Goal: Task Accomplishment & Management: Use online tool/utility

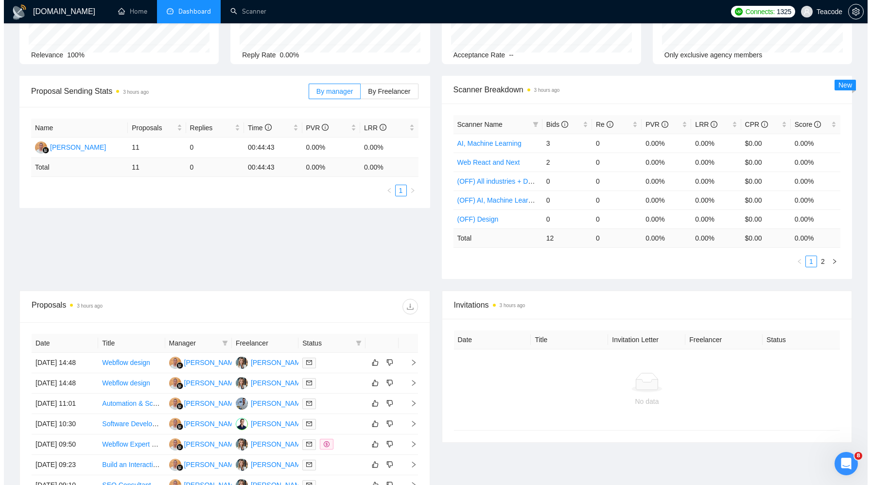
scroll to position [187, 0]
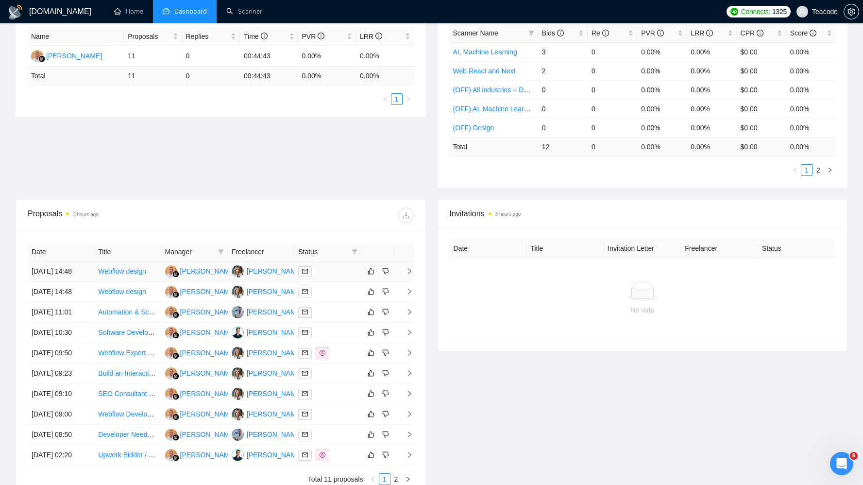
click at [128, 274] on link "Webflow design" at bounding box center [122, 271] width 48 height 8
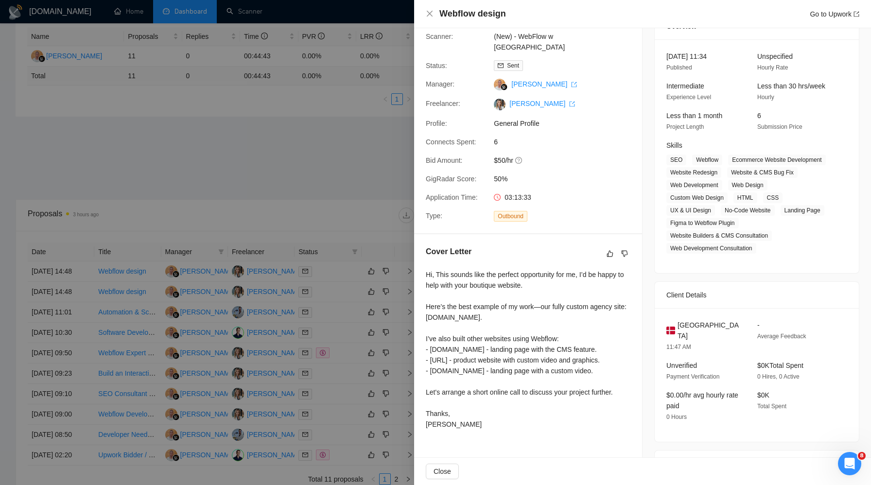
scroll to position [0, 0]
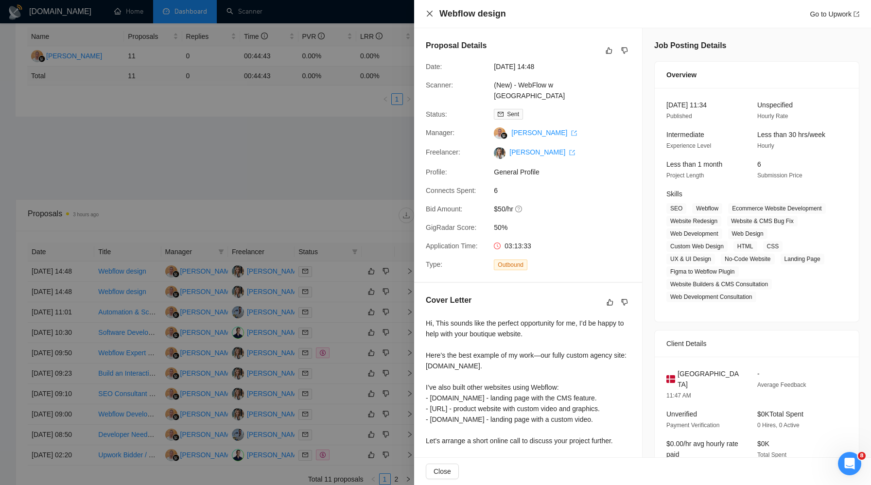
click at [432, 14] on icon "close" at bounding box center [430, 14] width 8 height 8
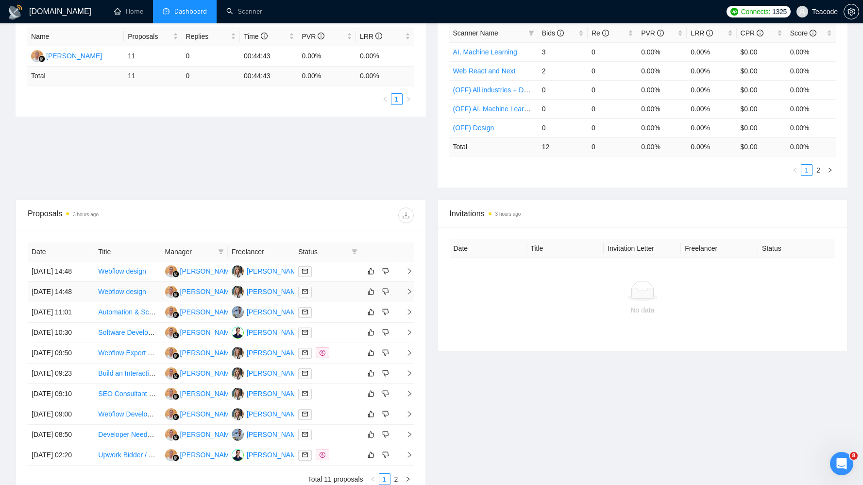
click at [130, 298] on td "Webflow design" at bounding box center [127, 292] width 67 height 20
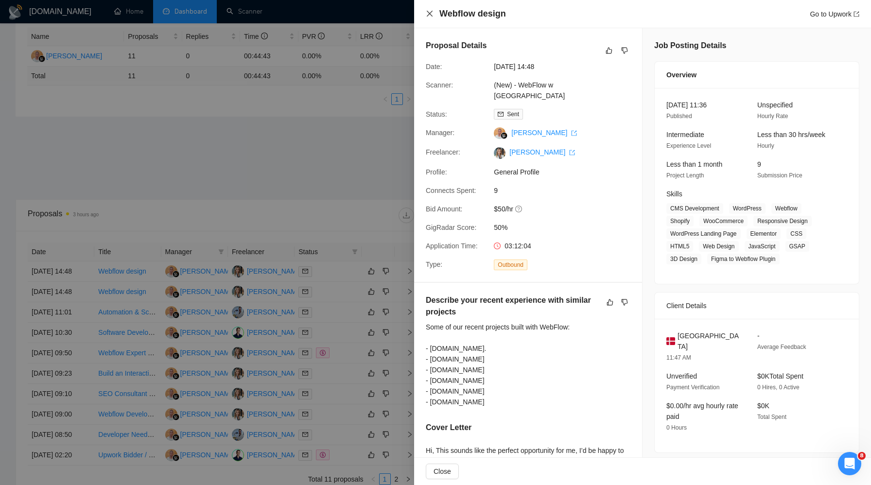
click at [427, 14] on icon "close" at bounding box center [430, 14] width 8 height 8
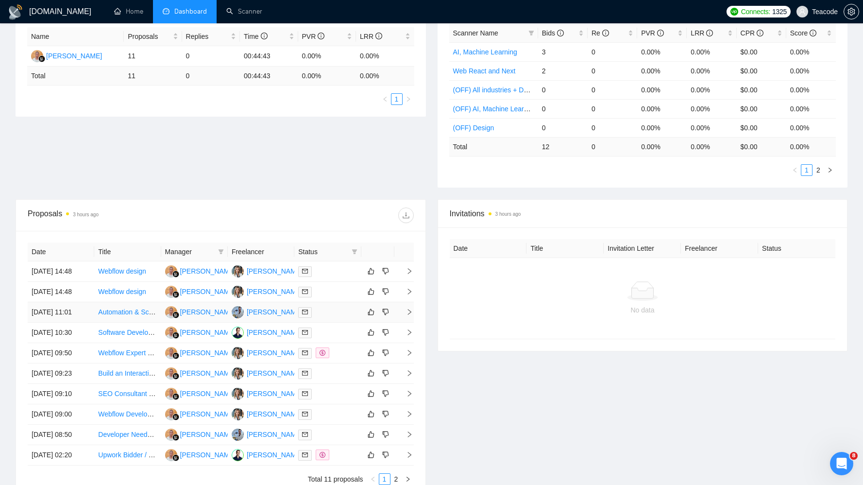
click at [149, 323] on td "Automation & Scraping Expert (USA Based Medical Clinics)" at bounding box center [127, 312] width 67 height 20
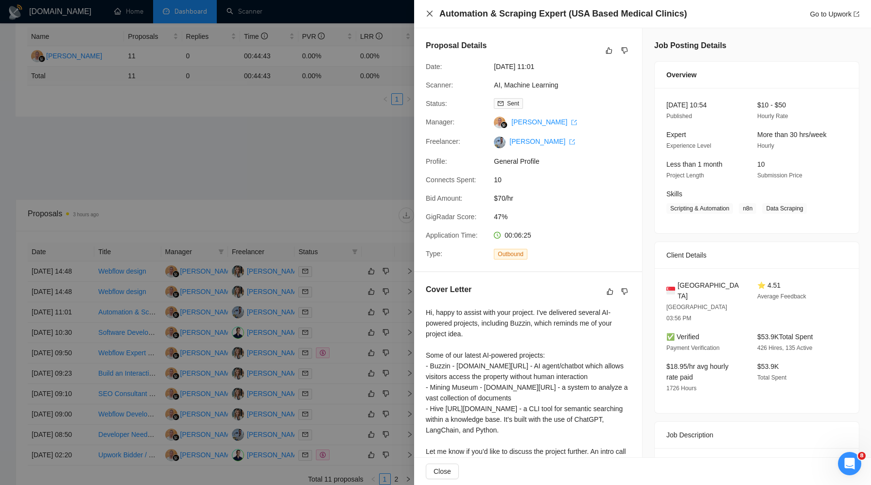
click at [430, 13] on icon "close" at bounding box center [430, 14] width 8 height 8
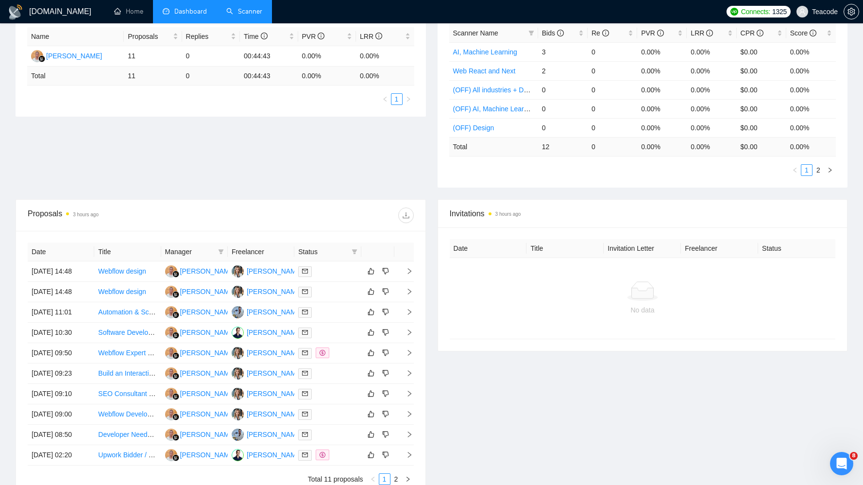
click at [254, 7] on link "Scanner" at bounding box center [244, 11] width 36 height 8
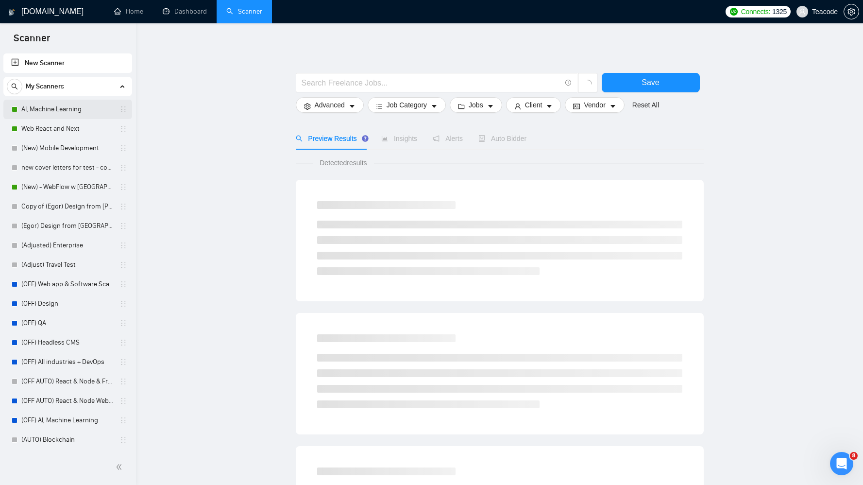
click at [40, 118] on link "AI, Machine Learning" at bounding box center [67, 109] width 92 height 19
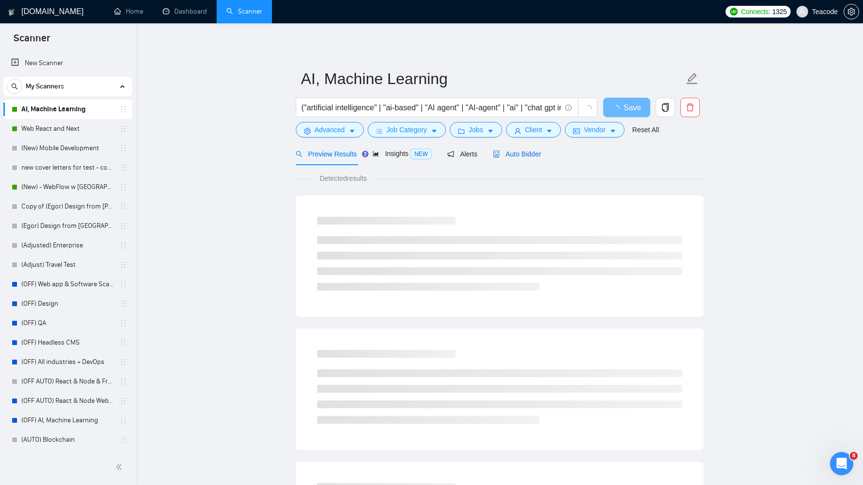
click at [534, 152] on span "Auto Bidder" at bounding box center [517, 154] width 48 height 8
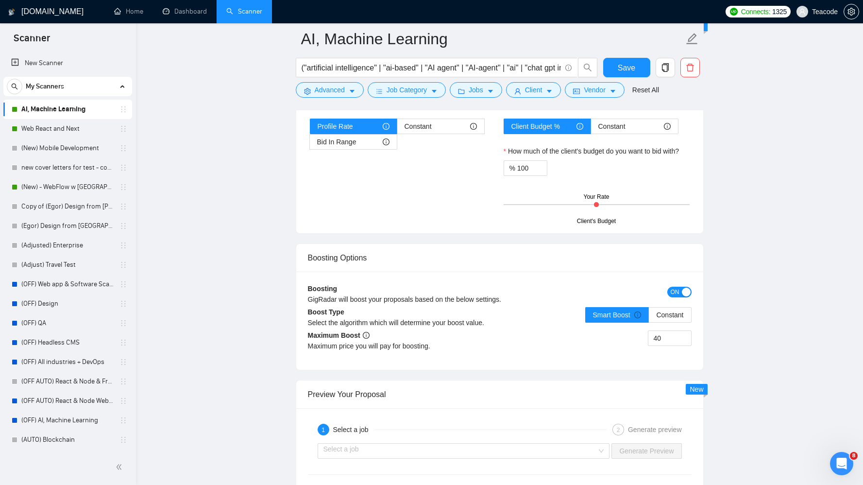
scroll to position [1581, 0]
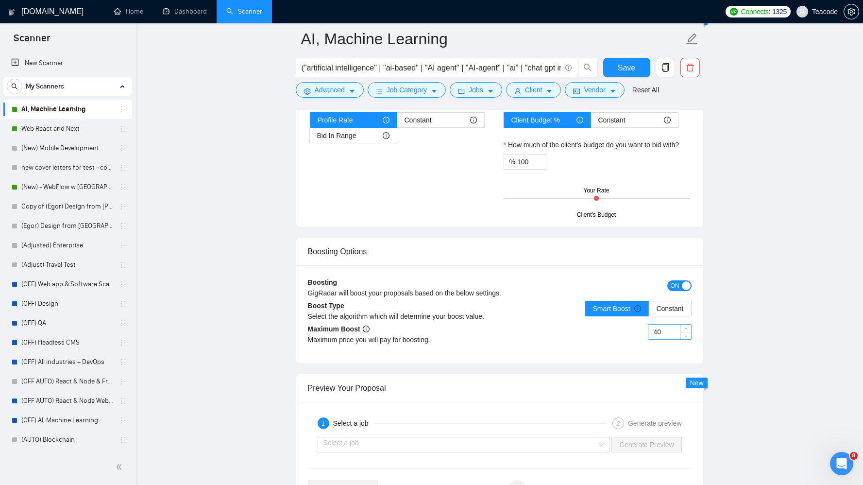
click at [659, 334] on input "40" at bounding box center [670, 332] width 43 height 15
type input "30"
click at [625, 351] on div "Maximum Boost Maximum price you will pay for boosting. 30" at bounding box center [500, 338] width 384 height 28
click at [638, 69] on button "Save" at bounding box center [626, 67] width 47 height 19
click at [48, 131] on link "Web React and Next" at bounding box center [67, 128] width 92 height 19
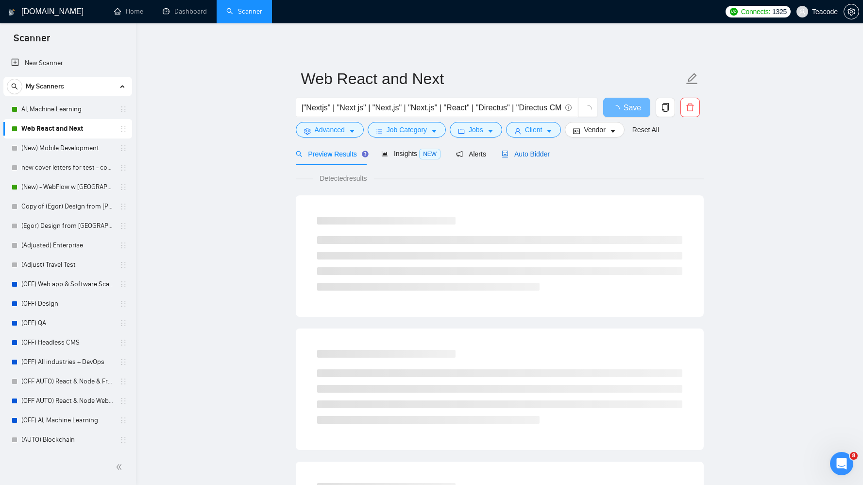
click at [532, 152] on span "Auto Bidder" at bounding box center [526, 154] width 48 height 8
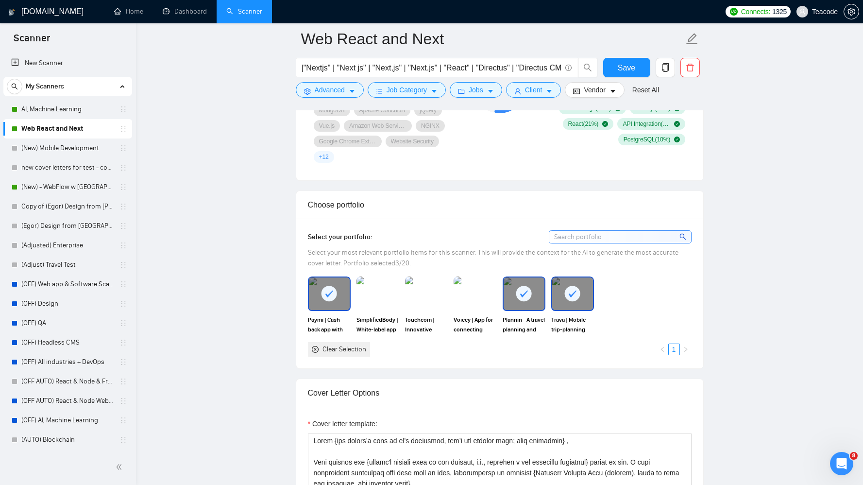
scroll to position [1065, 0]
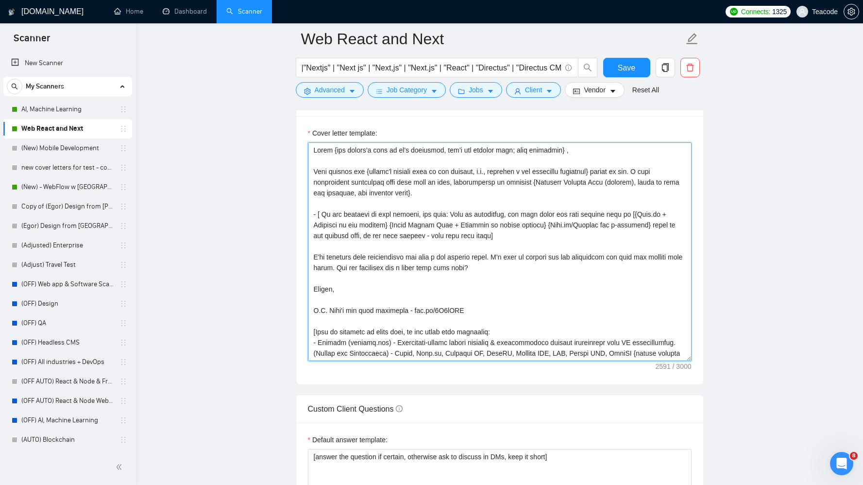
click at [577, 152] on textarea "Cover letter template:" at bounding box center [500, 251] width 384 height 219
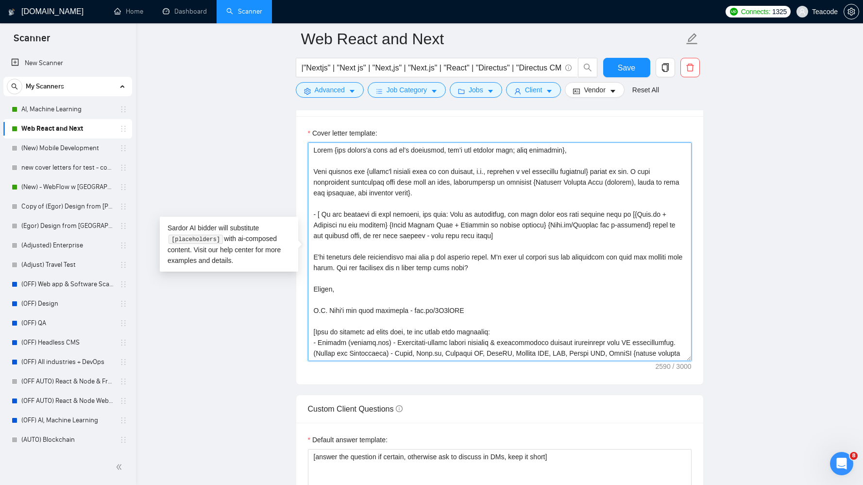
drag, startPoint x: 449, startPoint y: 257, endPoint x: 314, endPoint y: 254, distance: 135.6
click at [314, 254] on textarea "Cover letter template:" at bounding box center [500, 251] width 384 height 219
click at [381, 259] on textarea "Cover letter template:" at bounding box center [500, 251] width 384 height 219
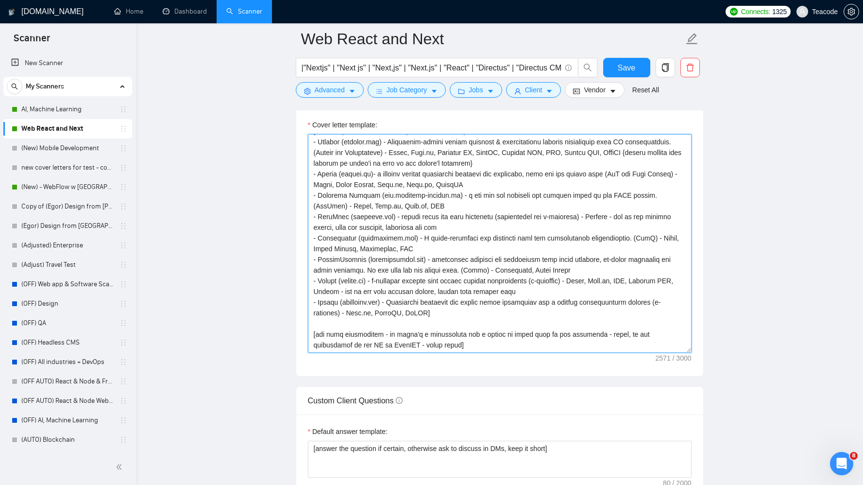
scroll to position [1067, 0]
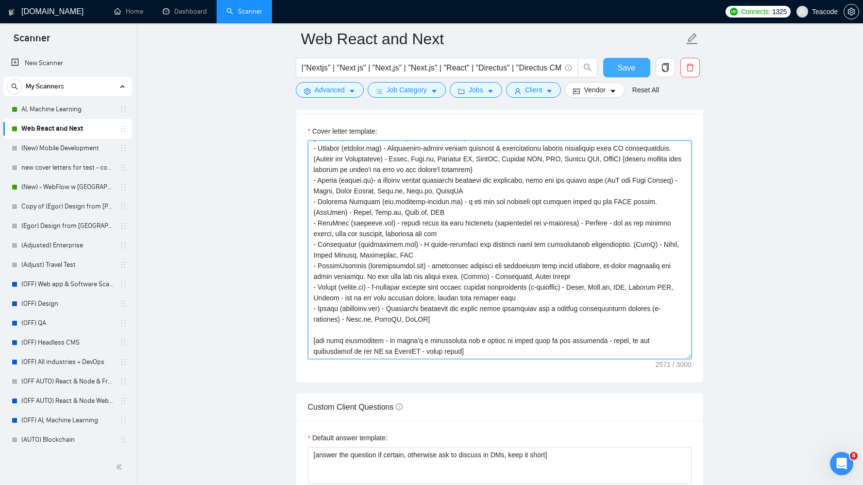
type textarea "Hello {use client’s name if it’s mentioned, don’t use company name; omit otherw…"
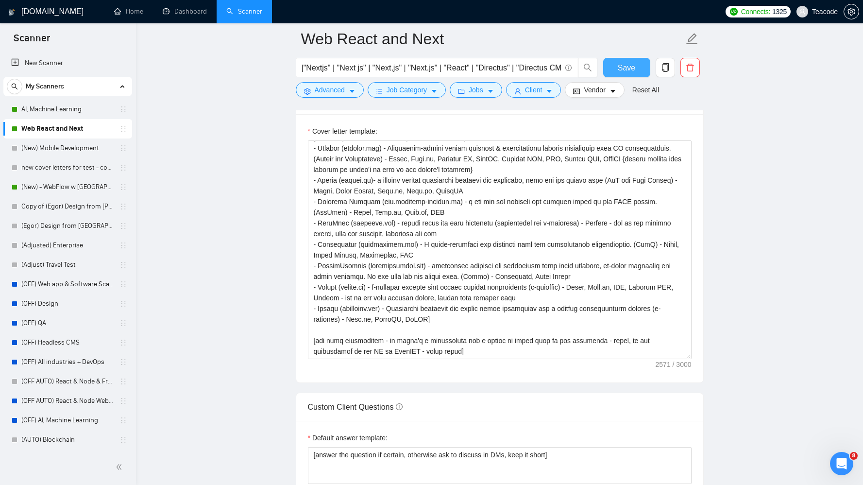
click at [618, 74] on button "Save" at bounding box center [626, 67] width 47 height 19
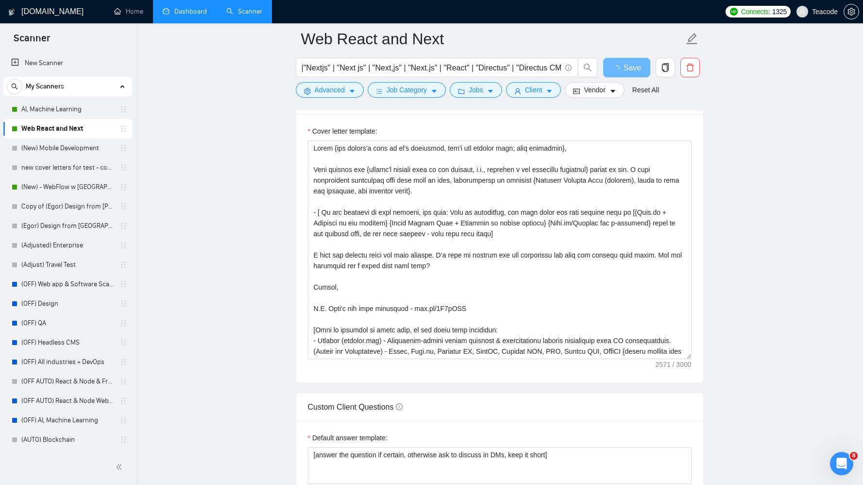
click at [172, 11] on link "Dashboard" at bounding box center [185, 11] width 44 height 8
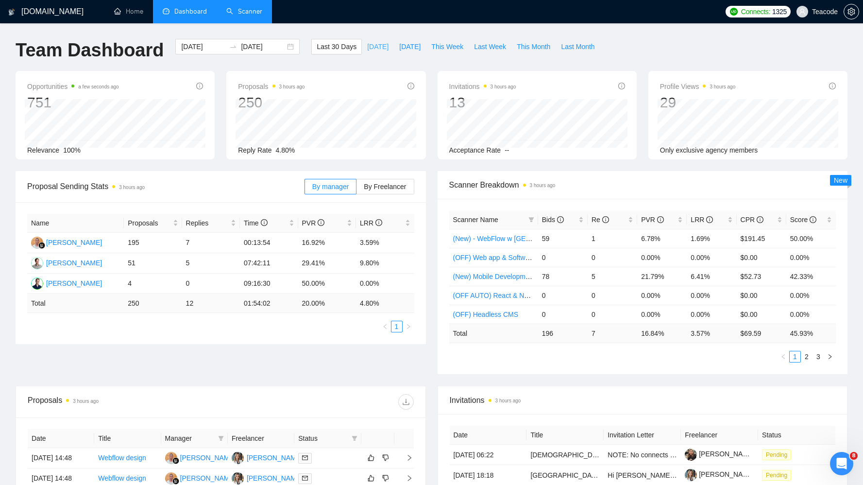
click at [371, 48] on span "[DATE]" at bounding box center [377, 46] width 21 height 11
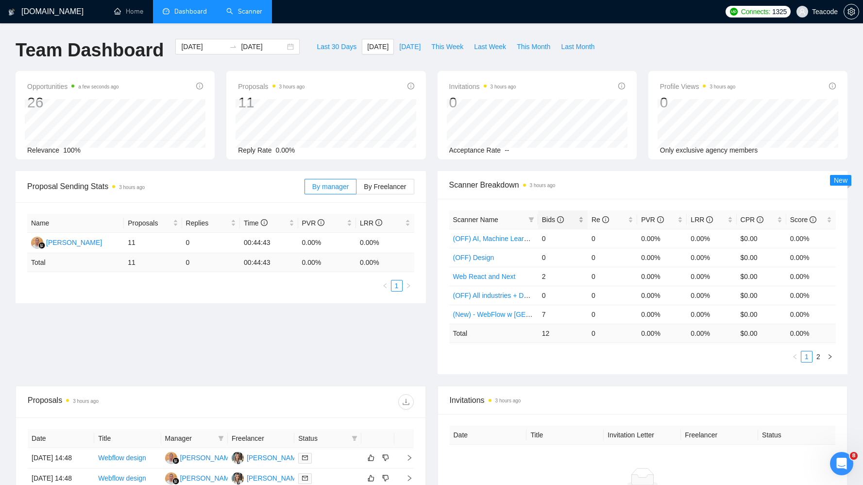
click at [544, 219] on span "Bids" at bounding box center [553, 220] width 22 height 8
click at [446, 45] on span "This Week" at bounding box center [447, 46] width 32 height 11
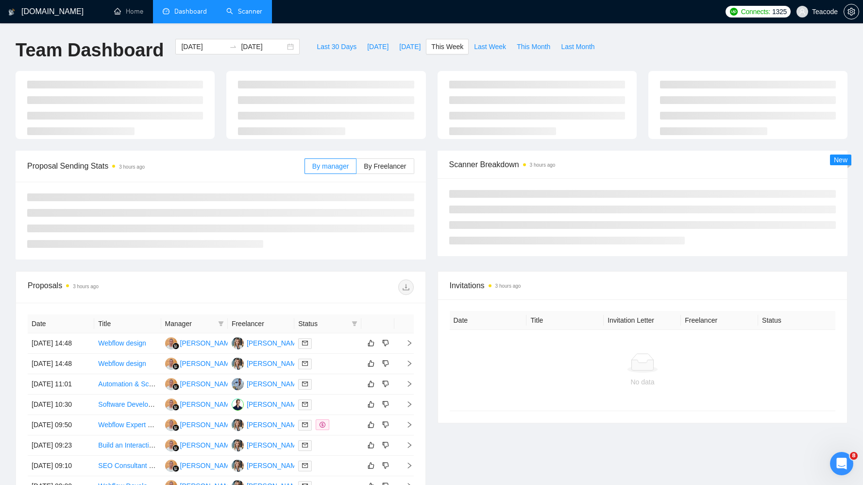
type input "2025-09-22"
type input "2025-09-28"
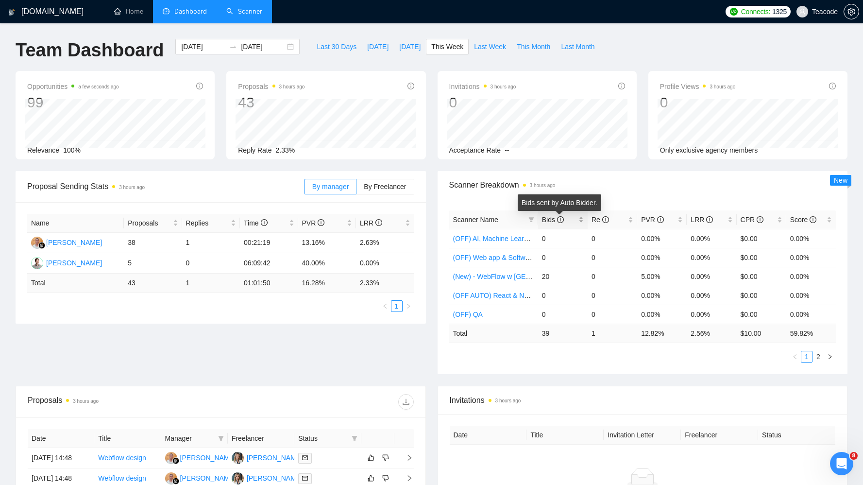
click at [560, 219] on icon "info-circle" at bounding box center [560, 219] width 7 height 7
